Goal: Task Accomplishment & Management: Use online tool/utility

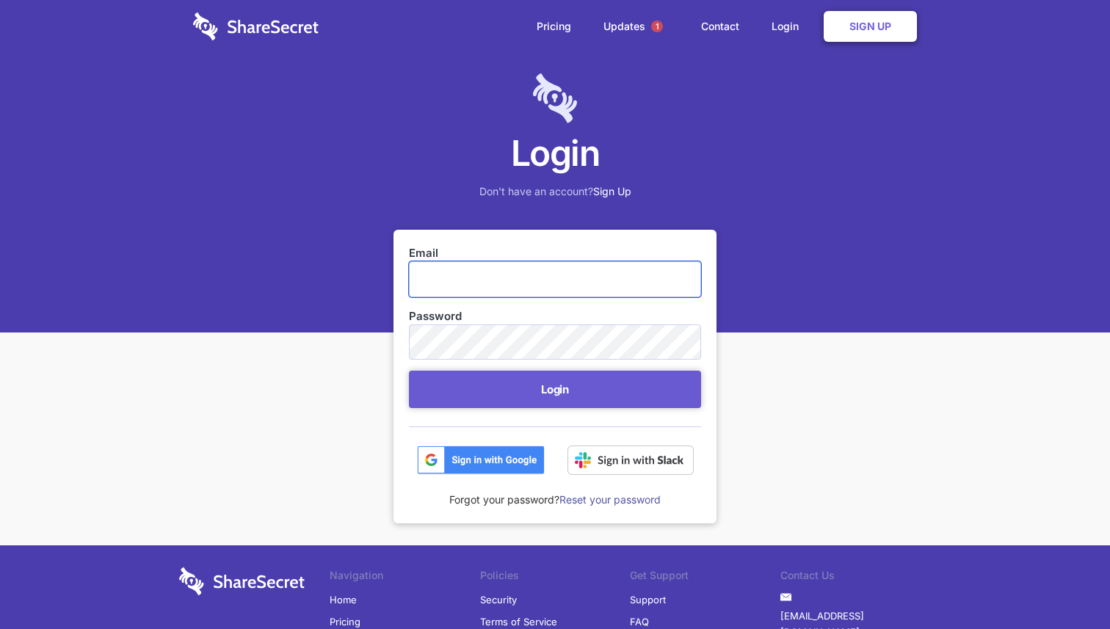
click at [589, 268] on input "Email" at bounding box center [555, 278] width 292 height 35
type input "[PERSON_NAME][EMAIL_ADDRESS][PERSON_NAME][DOMAIN_NAME]"
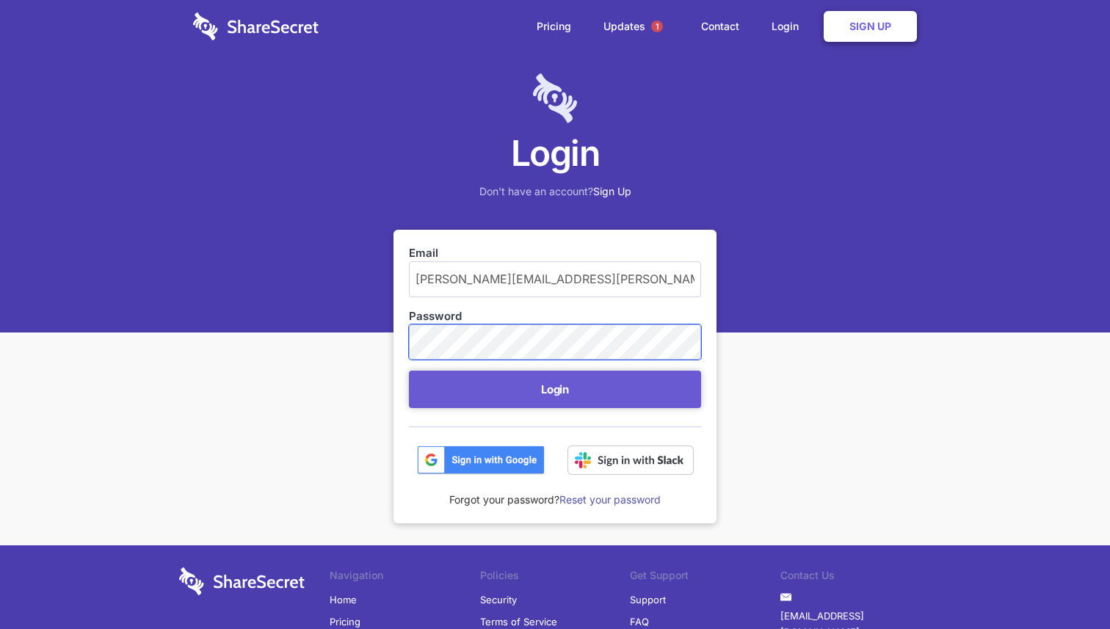
click at [409, 371] on button "Login" at bounding box center [555, 389] width 292 height 37
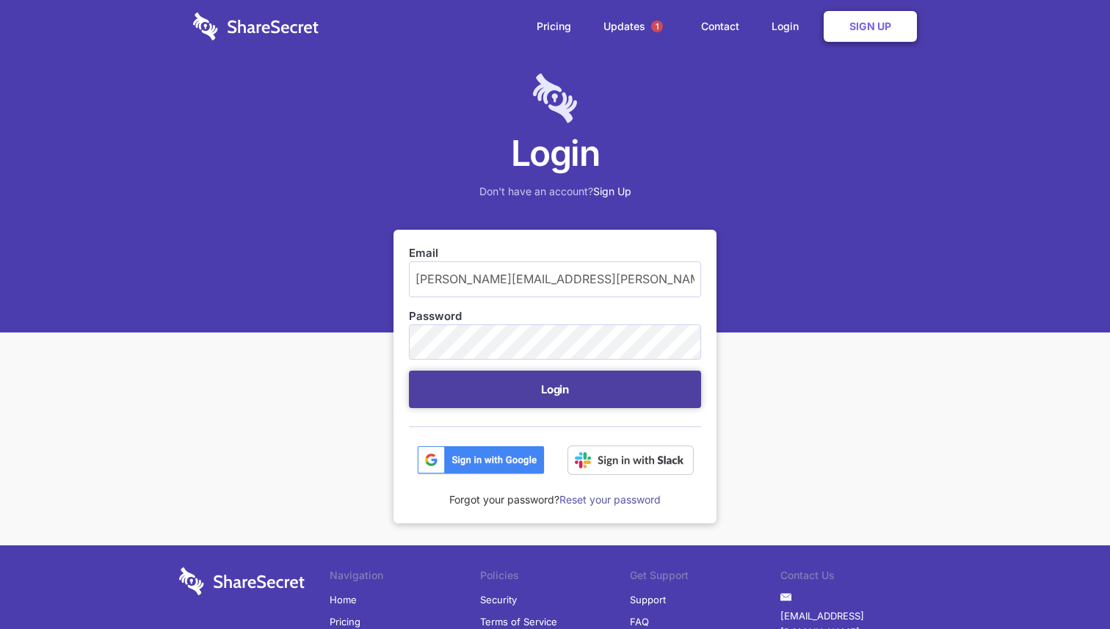
click at [459, 392] on button "Login" at bounding box center [555, 389] width 292 height 37
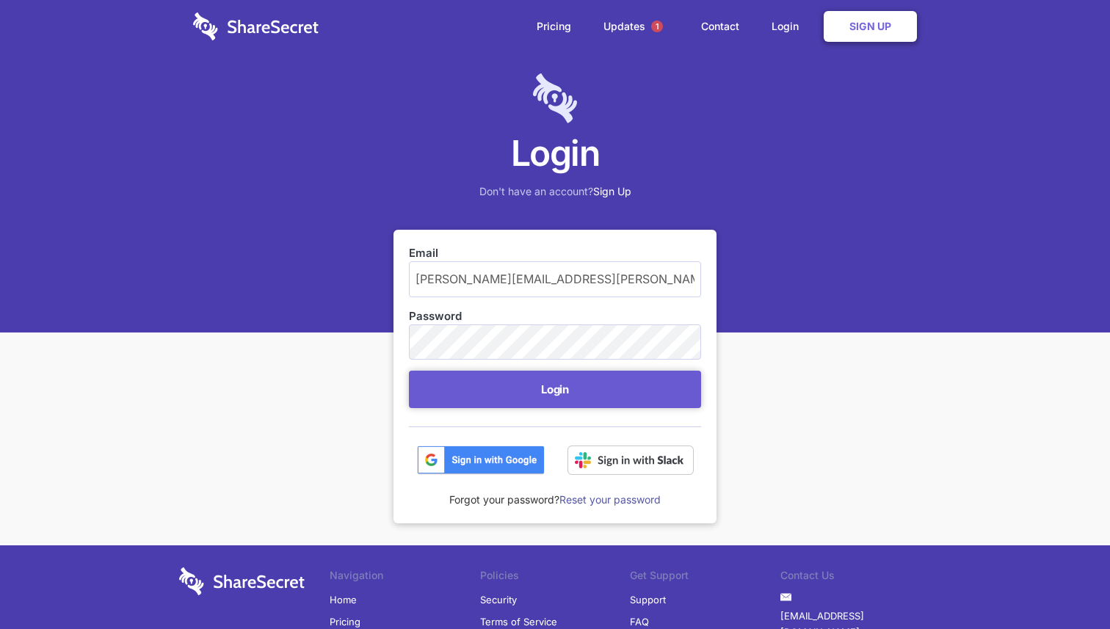
click at [564, 351] on form "Email reid.scharenberg@hammercreative.com Password Login" at bounding box center [555, 360] width 292 height 230
click at [409, 371] on button "Login" at bounding box center [555, 389] width 292 height 37
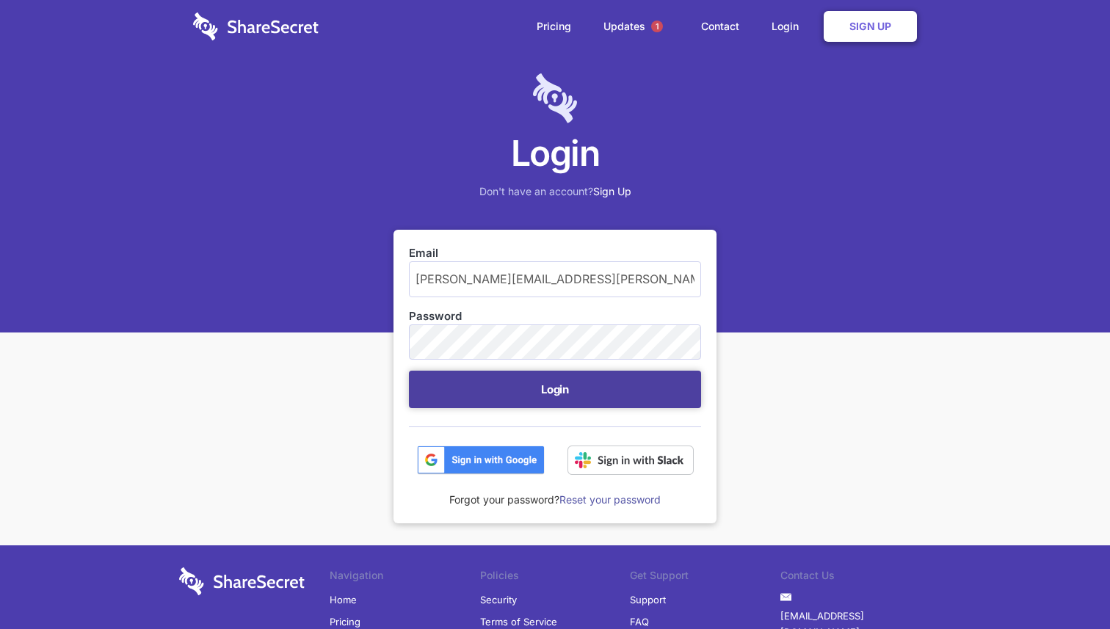
click at [572, 399] on button "Login" at bounding box center [555, 389] width 292 height 37
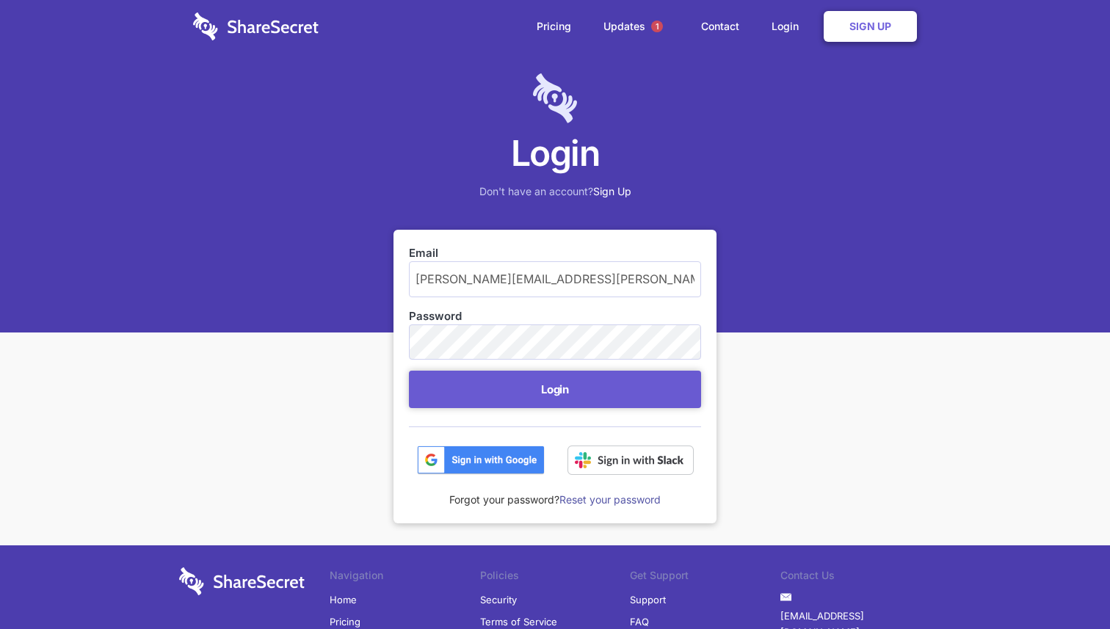
click at [474, 470] on img at bounding box center [481, 459] width 128 height 29
click at [615, 459] on img at bounding box center [630, 459] width 126 height 29
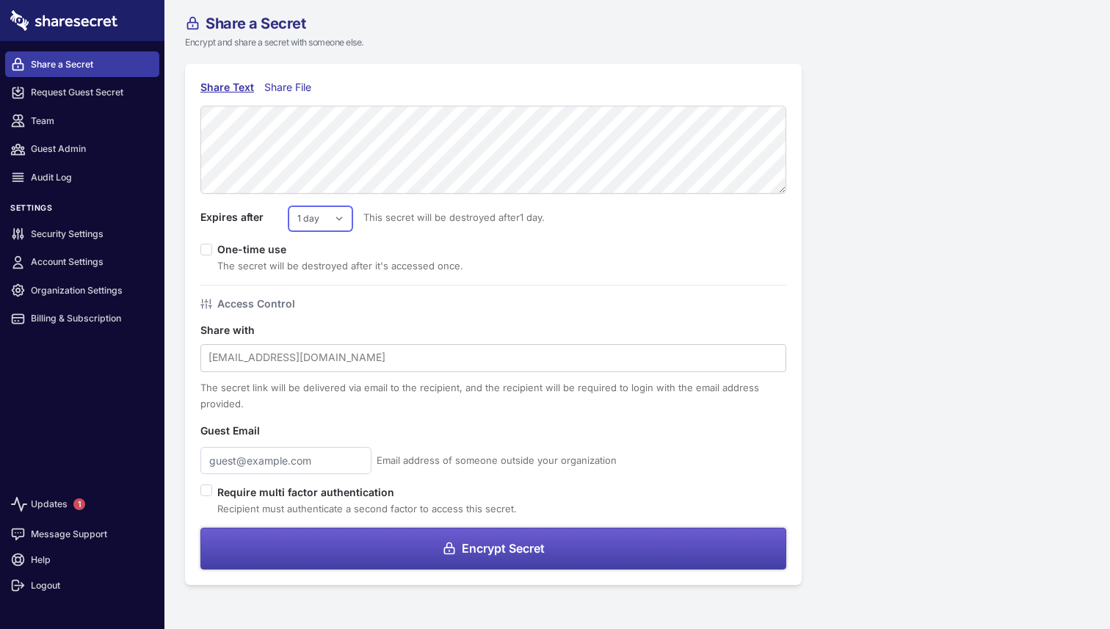
click at [327, 228] on select "1 day 2 days 3 days 4 days 5 days 6 days 7 days" at bounding box center [320, 218] width 64 height 25
select select "7"
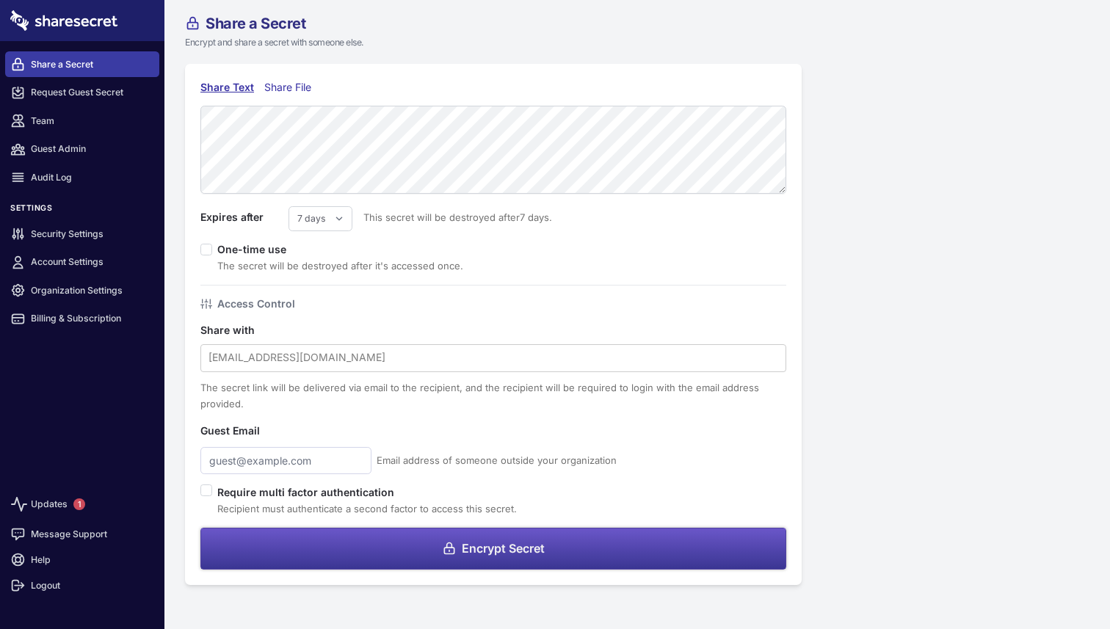
click at [472, 541] on button "Encrypt Secret" at bounding box center [493, 549] width 586 height 42
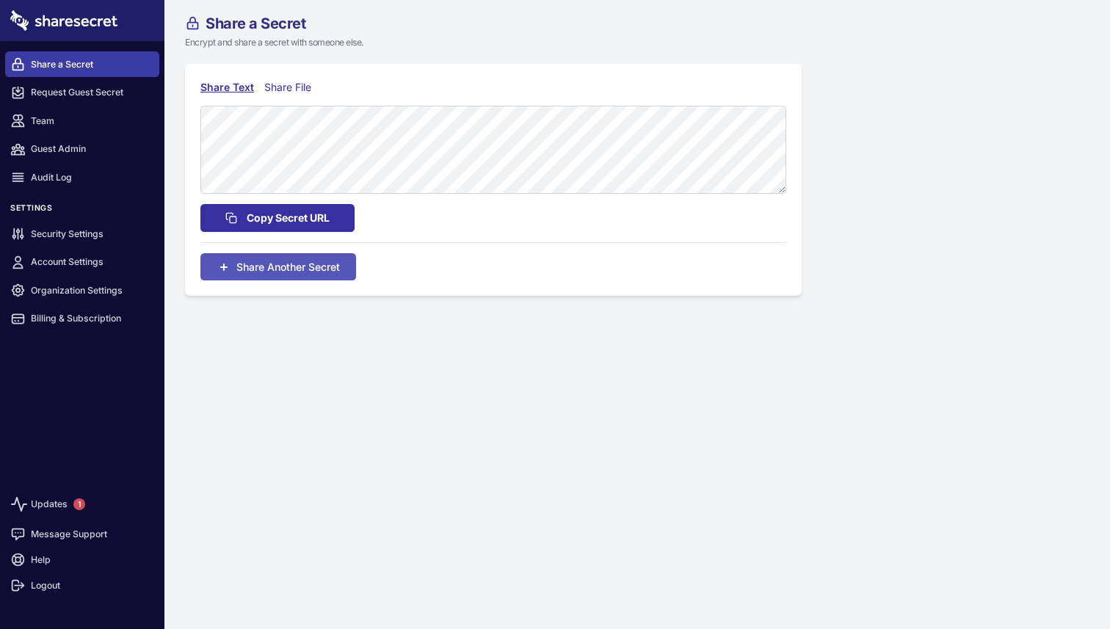
click at [296, 219] on span "Copy Secret URL" at bounding box center [288, 218] width 83 height 16
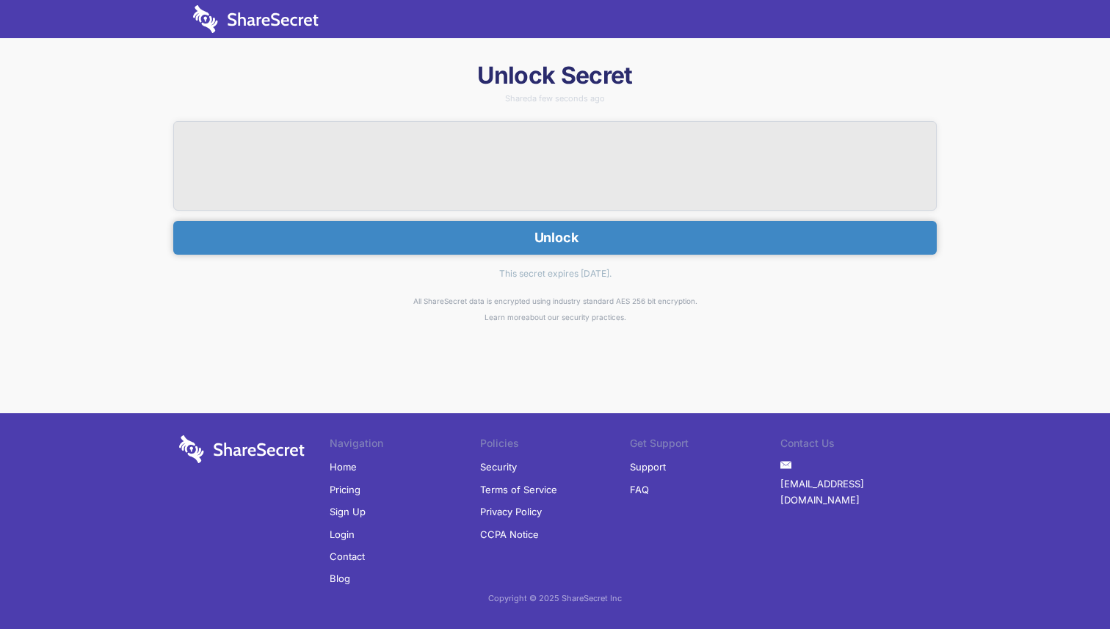
click at [570, 230] on button "Unlock" at bounding box center [554, 238] width 763 height 34
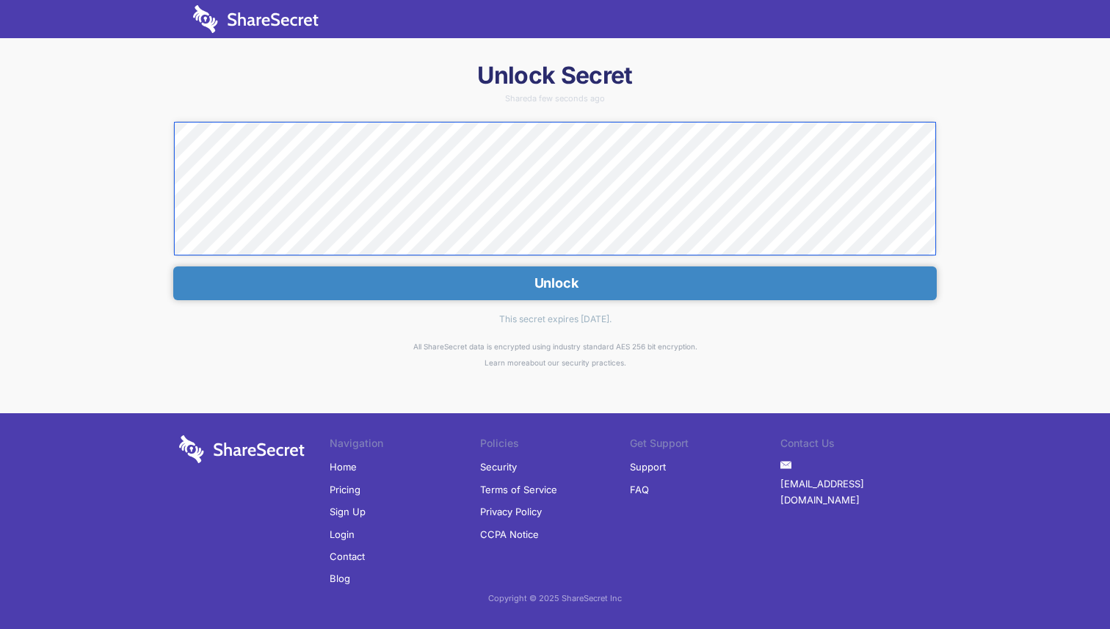
click at [57, 129] on div "Unlock Secret Shared a few seconds ago Unlock This secret expires [DATE]. All S…" at bounding box center [555, 323] width 1110 height 527
